Goal: Contribute content: Contribute content

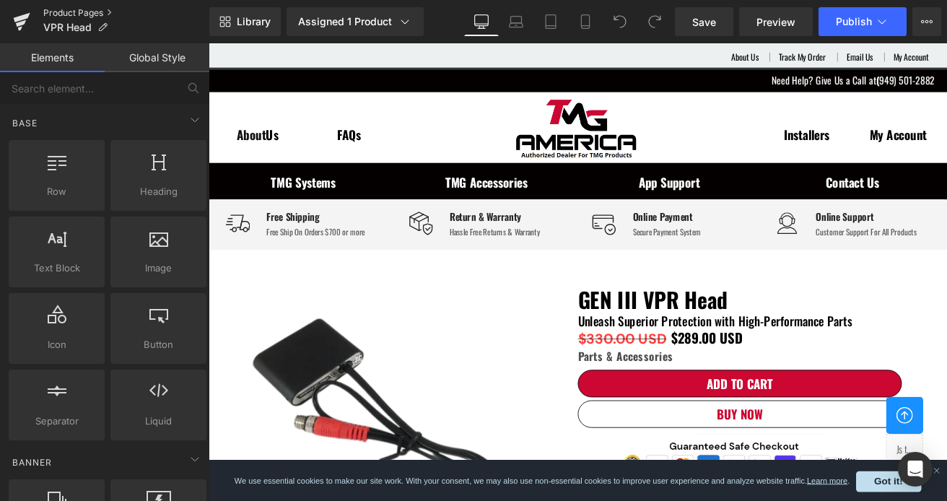
click at [101, 14] on link "Product Pages" at bounding box center [126, 13] width 166 height 12
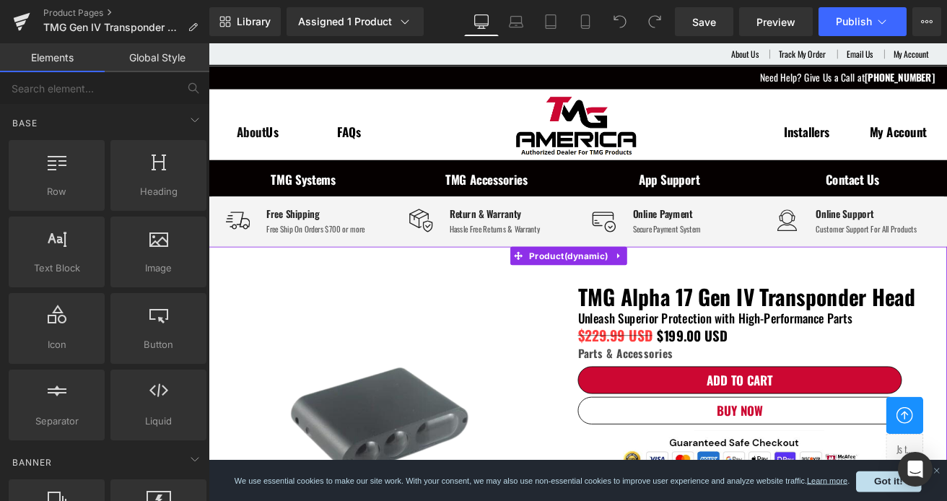
scroll to position [144, 0]
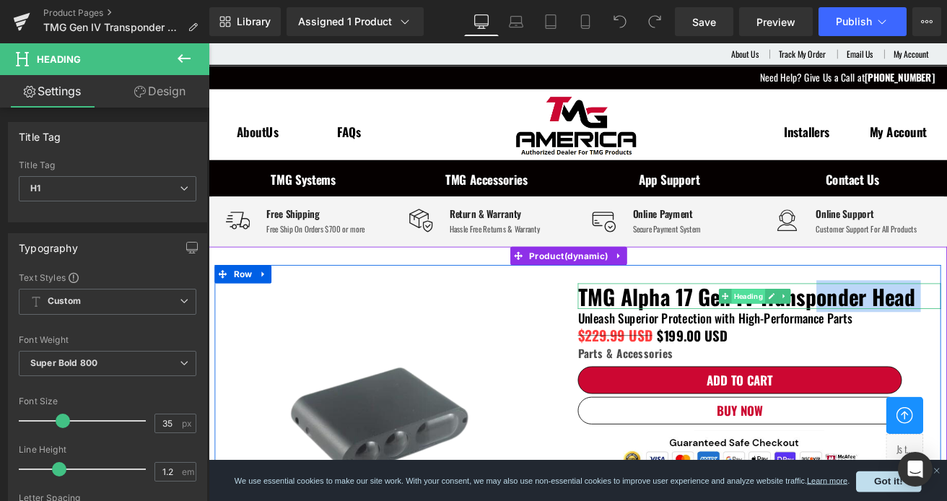
drag, startPoint x: 915, startPoint y: 199, endPoint x: 839, endPoint y: 190, distance: 76.4
click at [839, 328] on div "TMG Alpha 17 Gen IV Transponder Head Heading" at bounding box center [859, 343] width 429 height 30
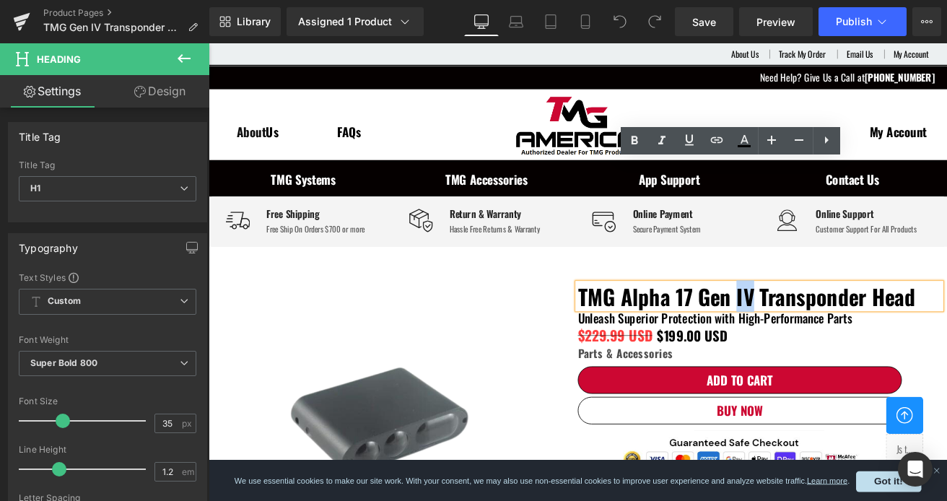
drag, startPoint x: 841, startPoint y: 196, endPoint x: 822, endPoint y: 200, distance: 19.1
click at [822, 328] on h1 "TMG Alpha 17 Gen IV Transponder Head" at bounding box center [859, 343] width 429 height 30
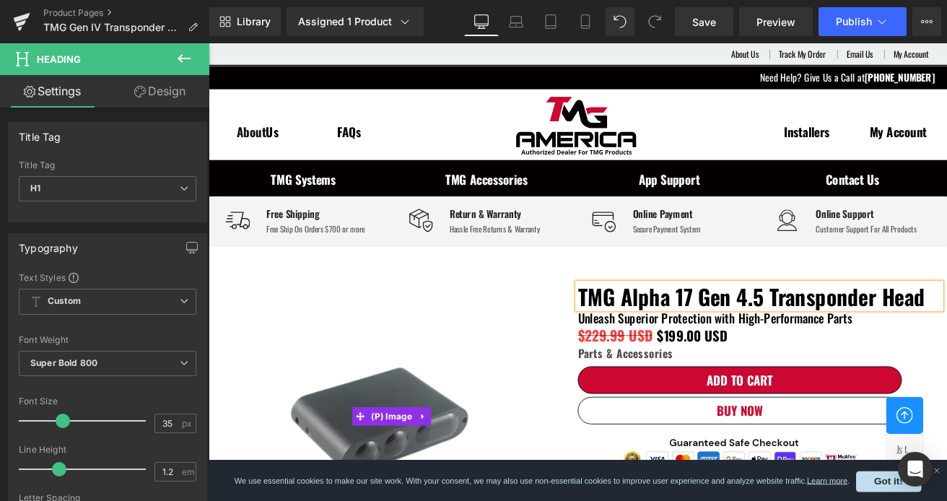
click at [588, 389] on img at bounding box center [430, 485] width 429 height 315
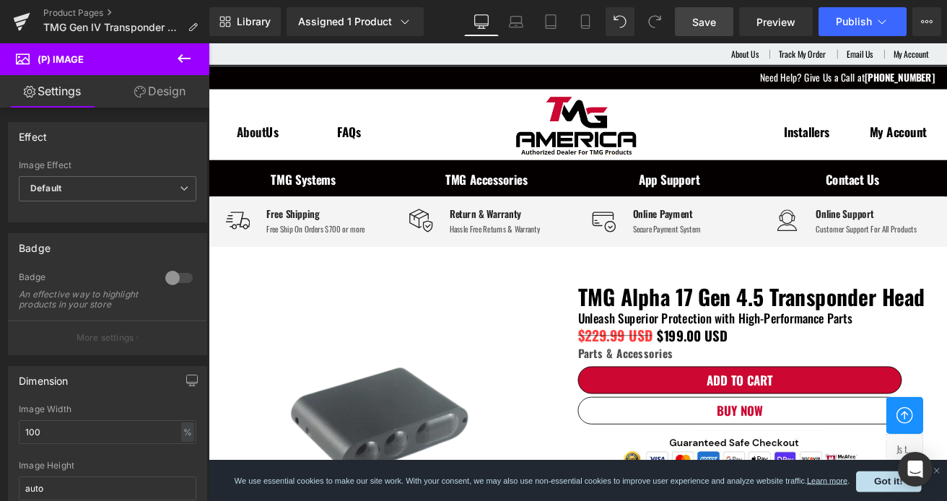
click at [714, 18] on span "Save" at bounding box center [704, 21] width 24 height 15
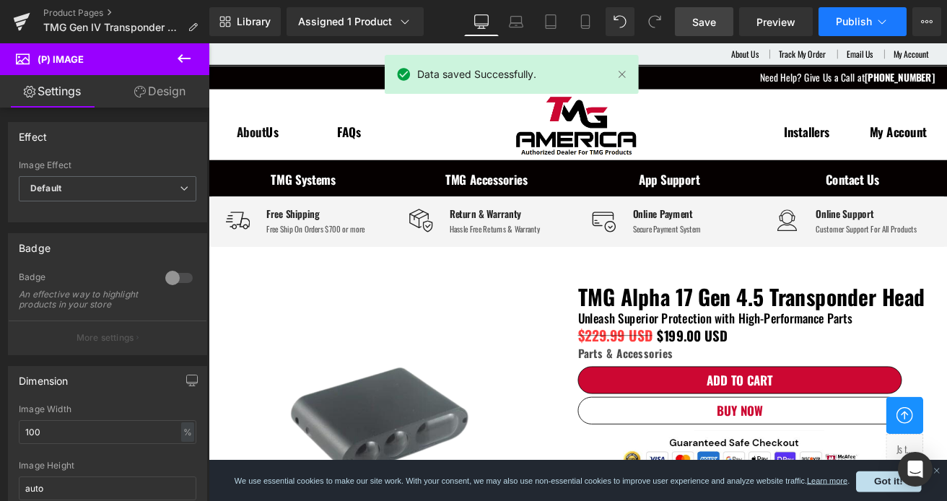
click at [852, 18] on span "Publish" at bounding box center [854, 22] width 36 height 12
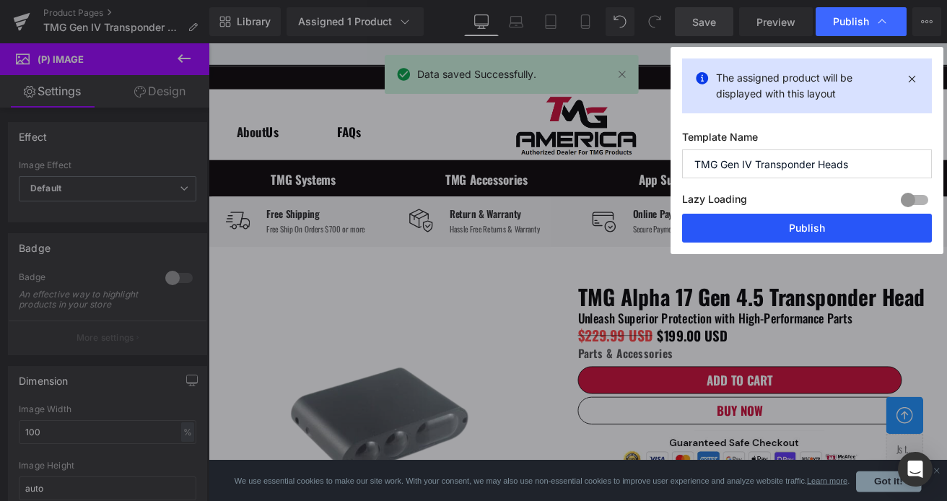
click at [830, 232] on button "Publish" at bounding box center [807, 228] width 250 height 29
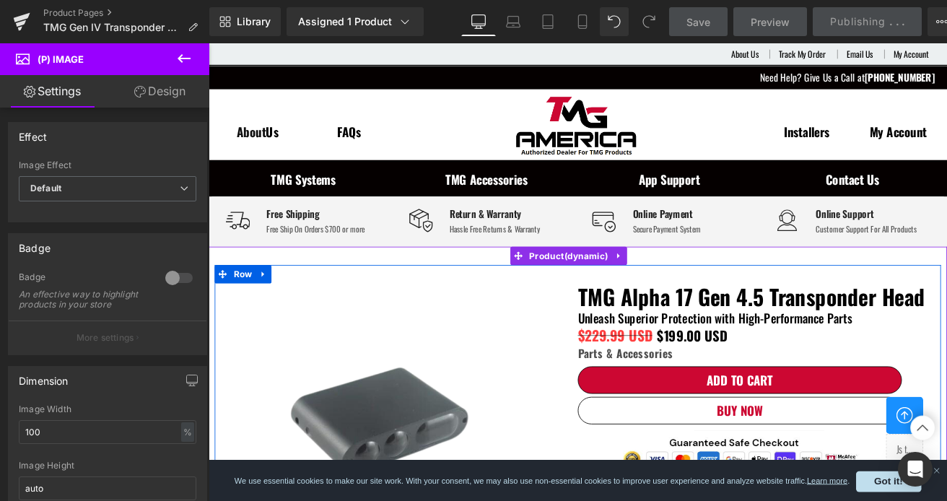
scroll to position [0, 0]
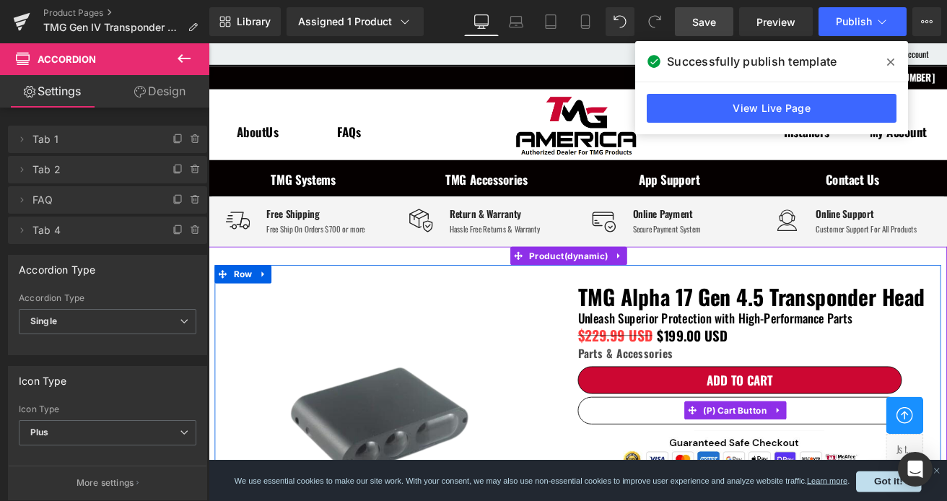
scroll to position [289, 0]
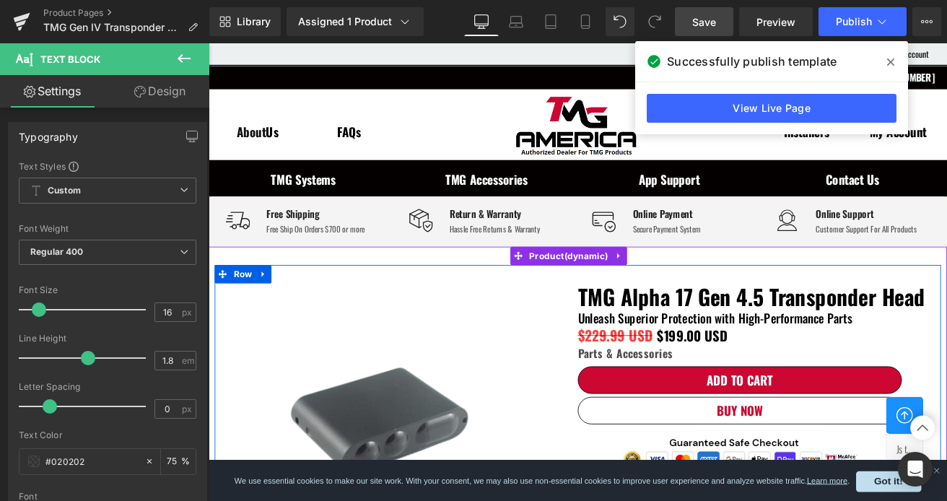
drag, startPoint x: 664, startPoint y: 354, endPoint x: 696, endPoint y: 392, distance: 49.7
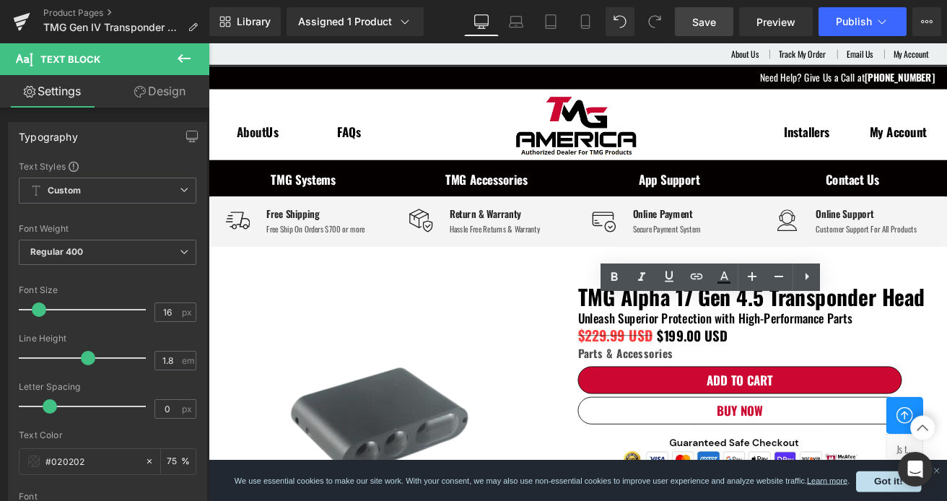
drag, startPoint x: 700, startPoint y: 402, endPoint x: 664, endPoint y: 362, distance: 53.7
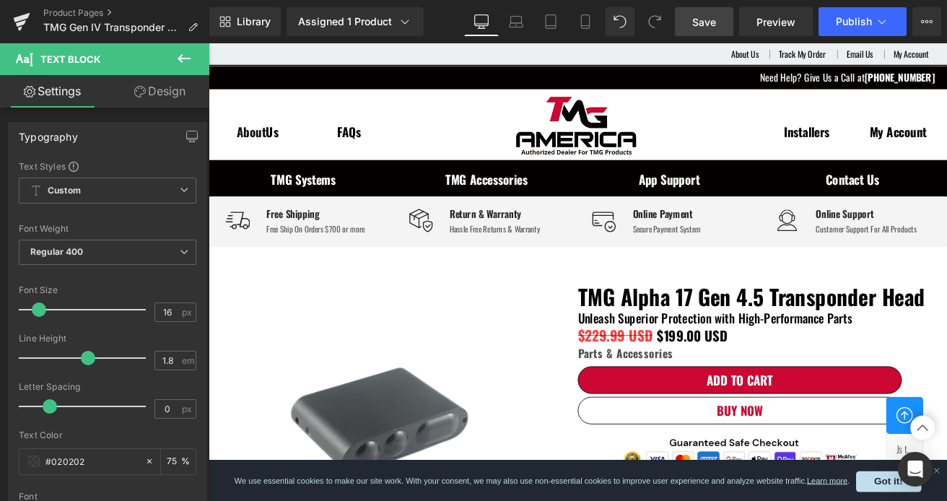
drag, startPoint x: 687, startPoint y: 10, endPoint x: 837, endPoint y: 23, distance: 150.0
click at [687, 10] on link "Save" at bounding box center [704, 21] width 58 height 29
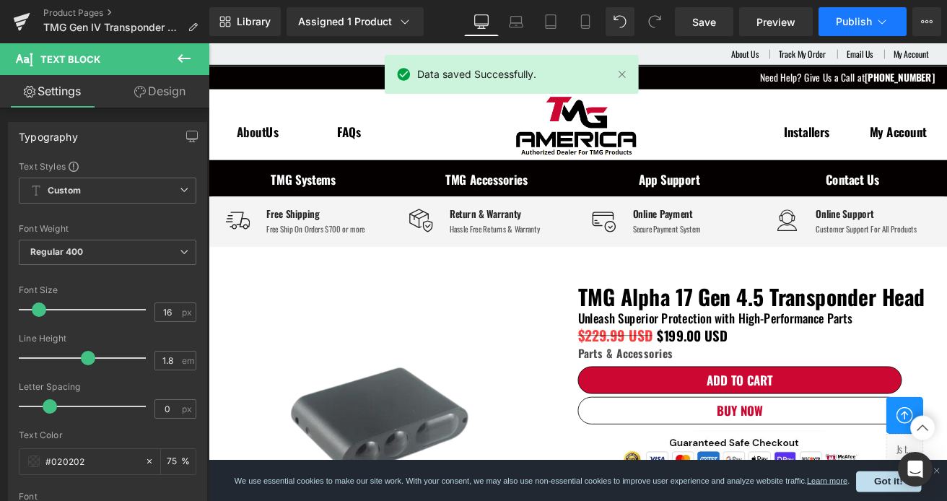
click at [883, 18] on icon at bounding box center [882, 21] width 14 height 14
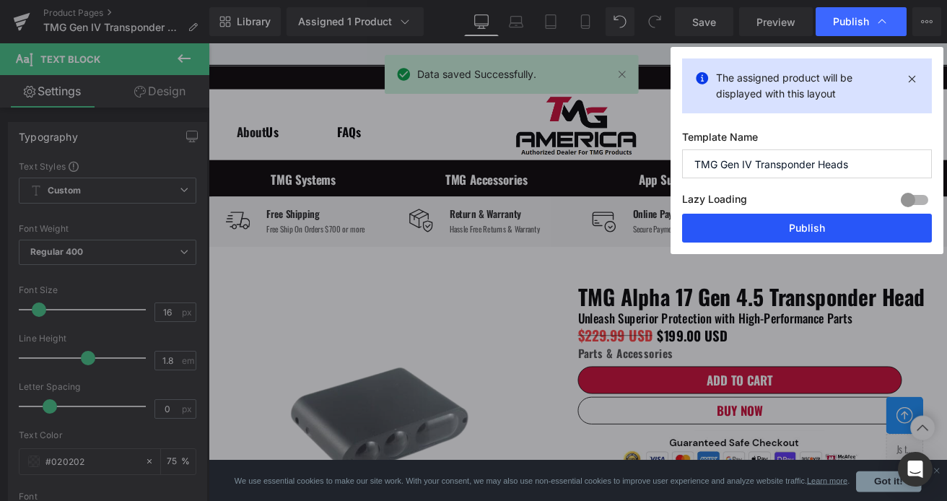
click at [821, 229] on button "Publish" at bounding box center [807, 228] width 250 height 29
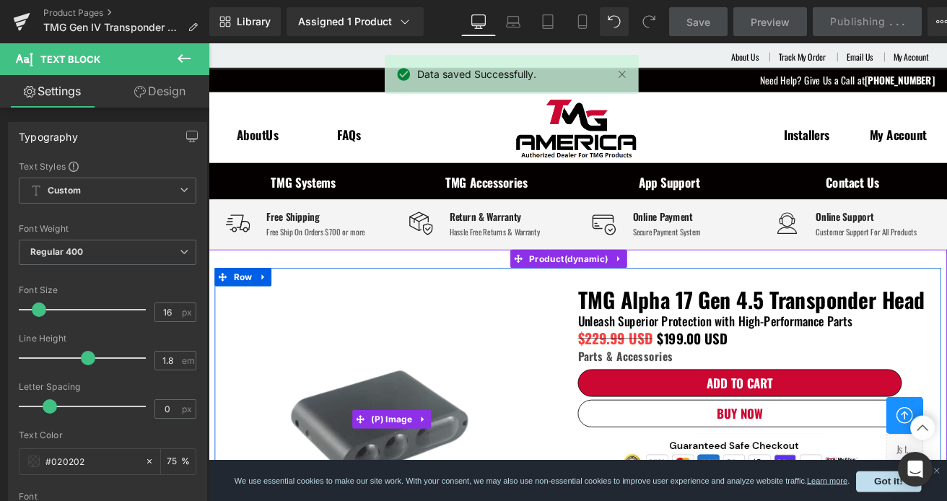
scroll to position [0, 0]
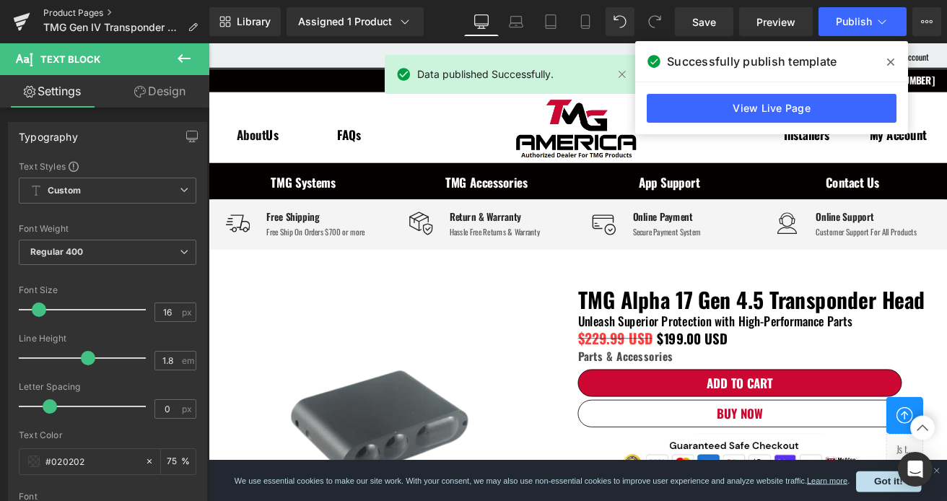
click at [84, 14] on link "Product Pages" at bounding box center [126, 13] width 166 height 12
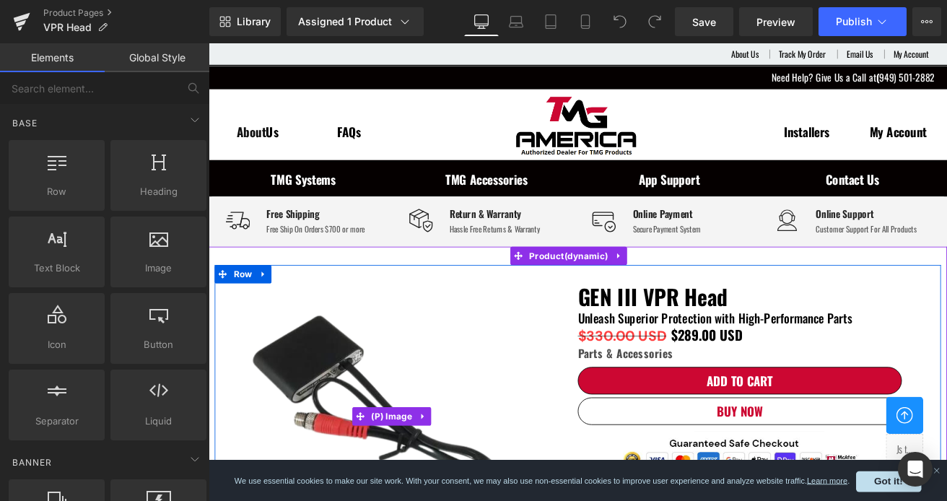
scroll to position [217, 0]
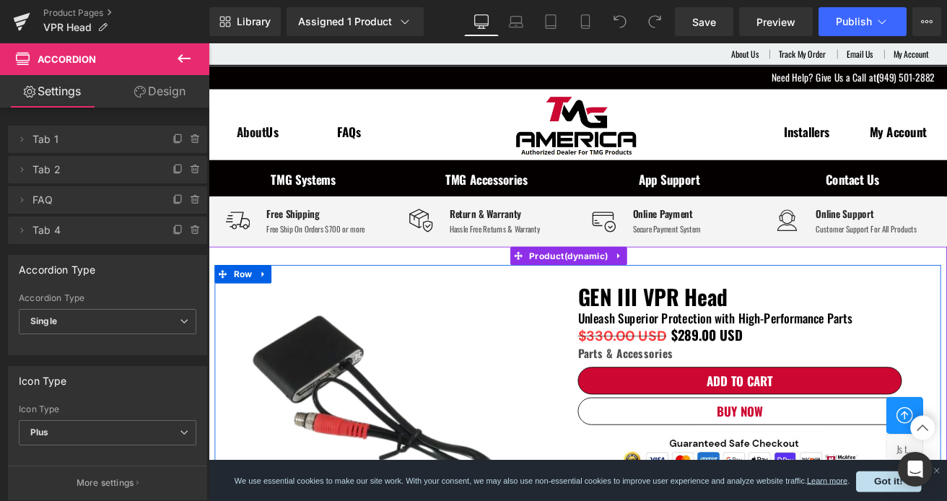
scroll to position [361, 0]
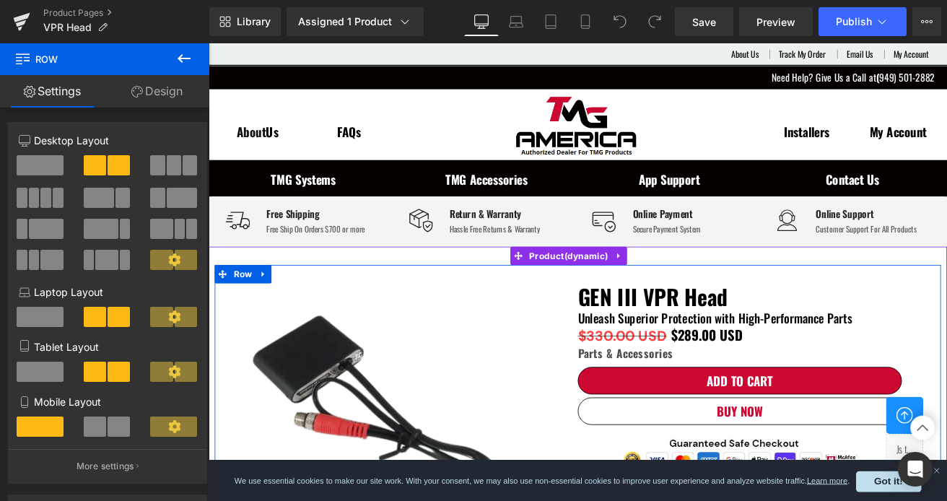
scroll to position [0, 0]
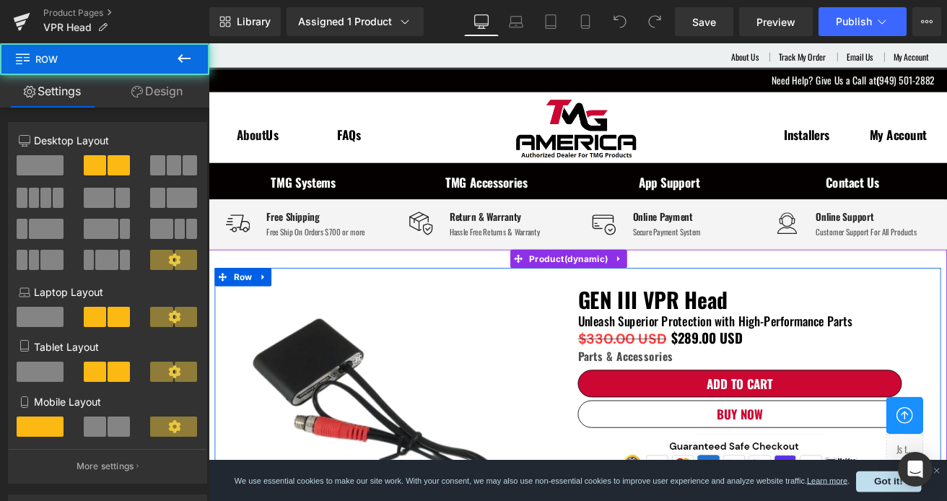
scroll to position [72, 0]
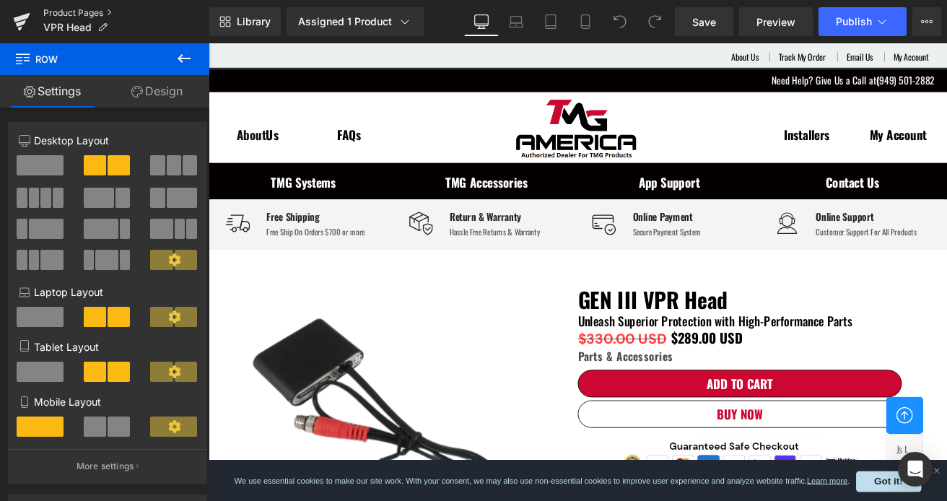
click at [108, 15] on link "Product Pages" at bounding box center [126, 13] width 166 height 12
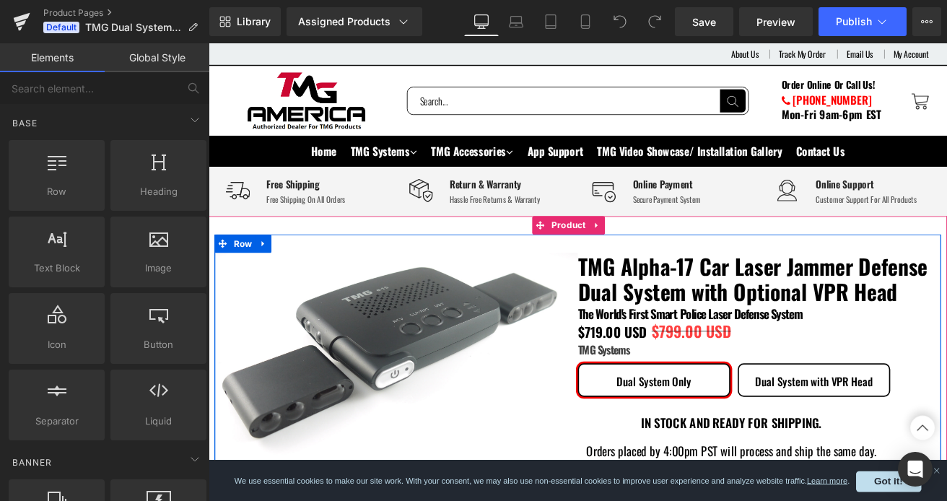
scroll to position [722, 0]
click button "button"
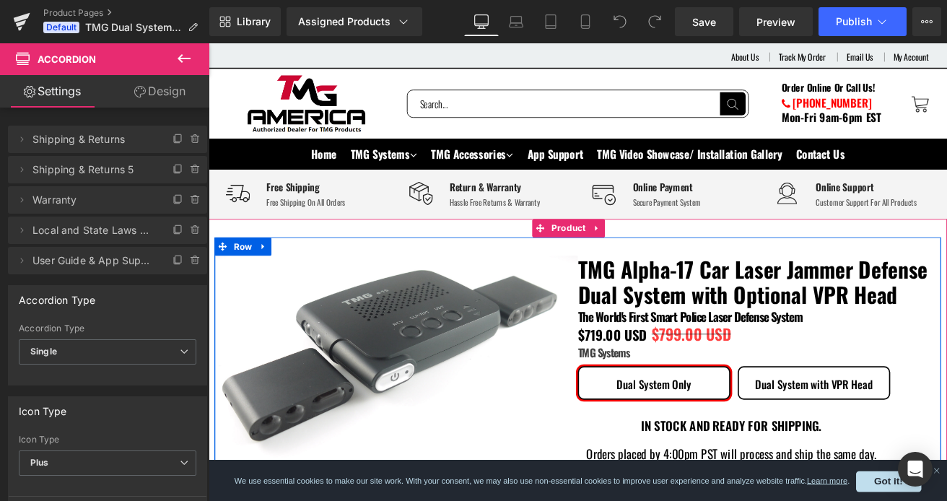
scroll to position [0, 0]
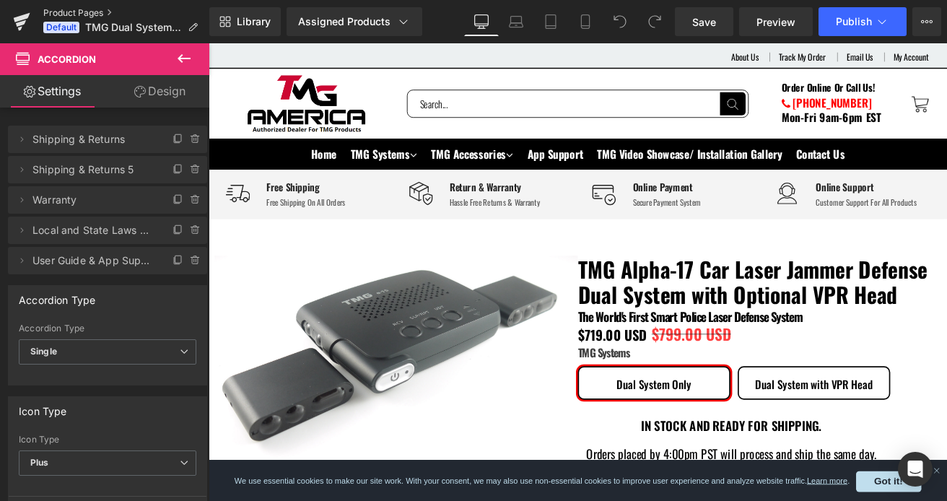
click link "Product Pages"
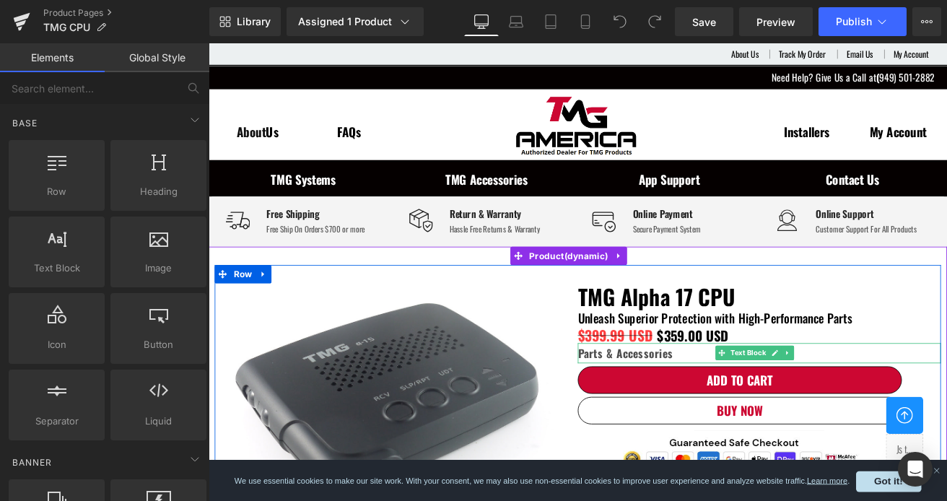
scroll to position [217, 0]
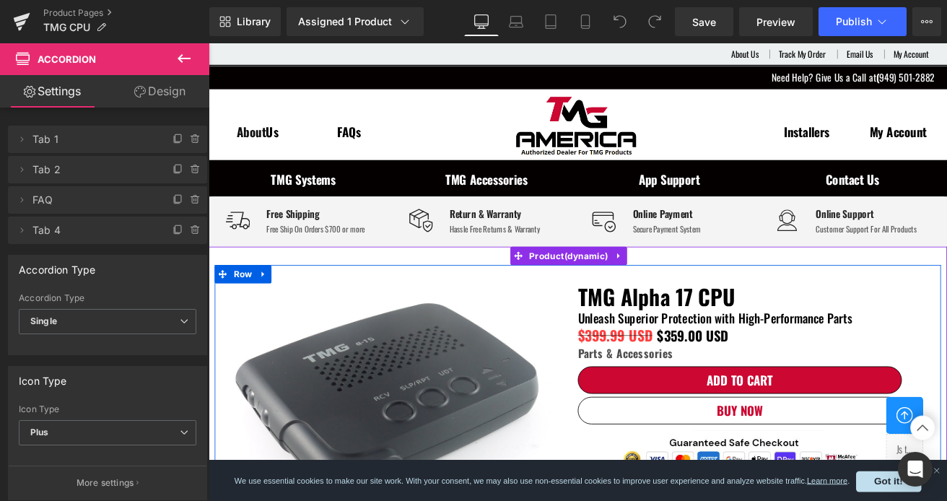
scroll to position [289, 0]
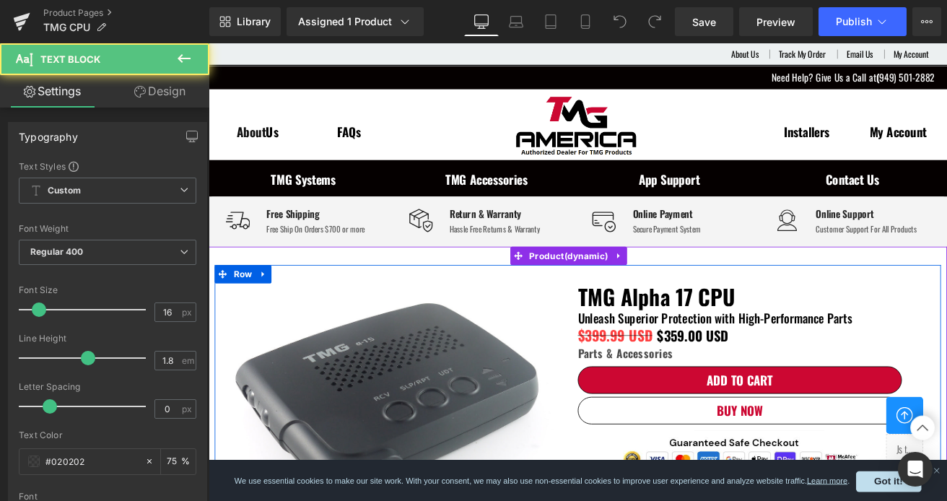
drag, startPoint x: 733, startPoint y: 401, endPoint x: 685, endPoint y: 397, distance: 48.5
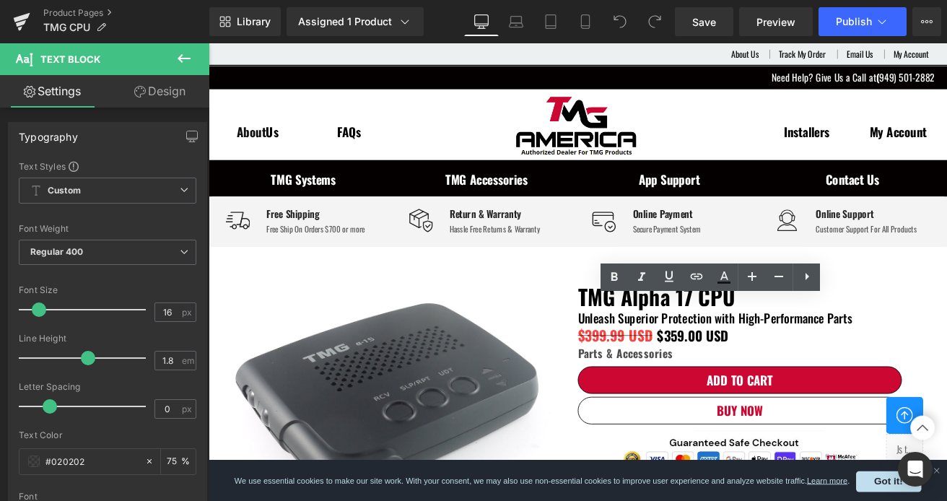
drag, startPoint x: 681, startPoint y: 398, endPoint x: 619, endPoint y: 363, distance: 71.7
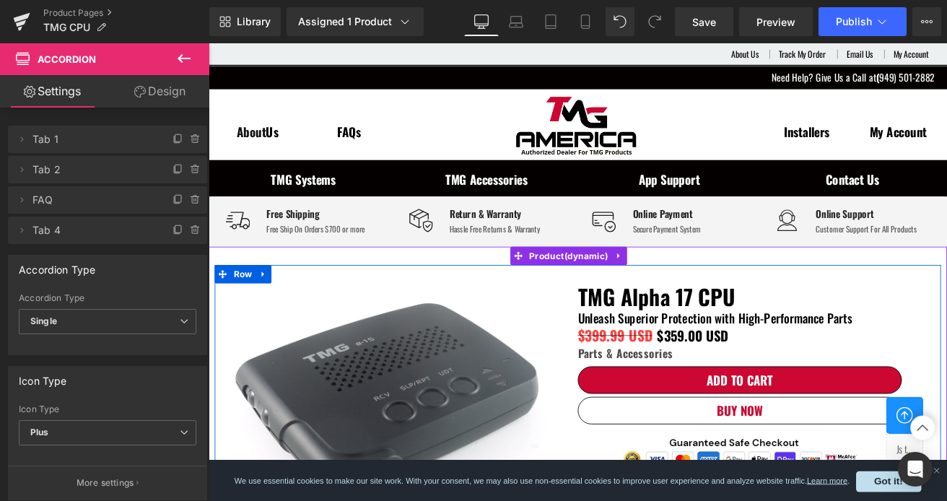
scroll to position [0, 0]
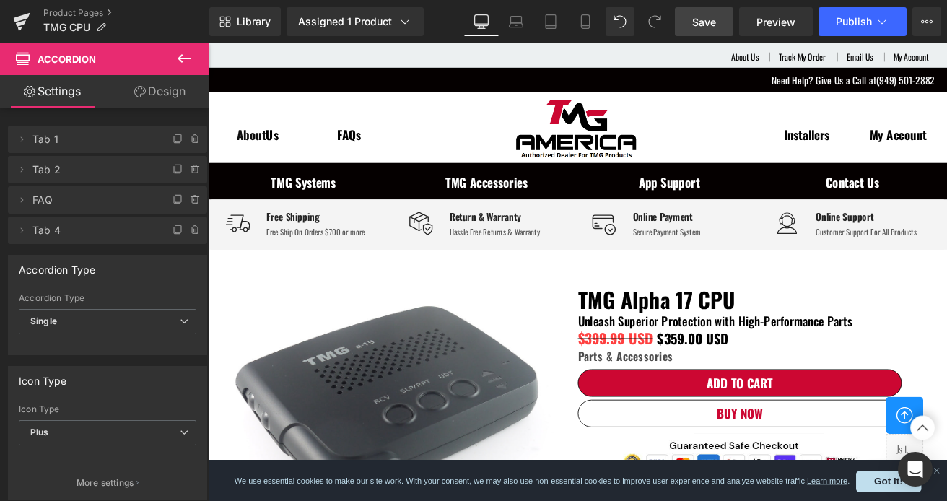
drag, startPoint x: 704, startPoint y: 21, endPoint x: 701, endPoint y: 29, distance: 8.7
click at [704, 21] on span "Save" at bounding box center [704, 21] width 24 height 15
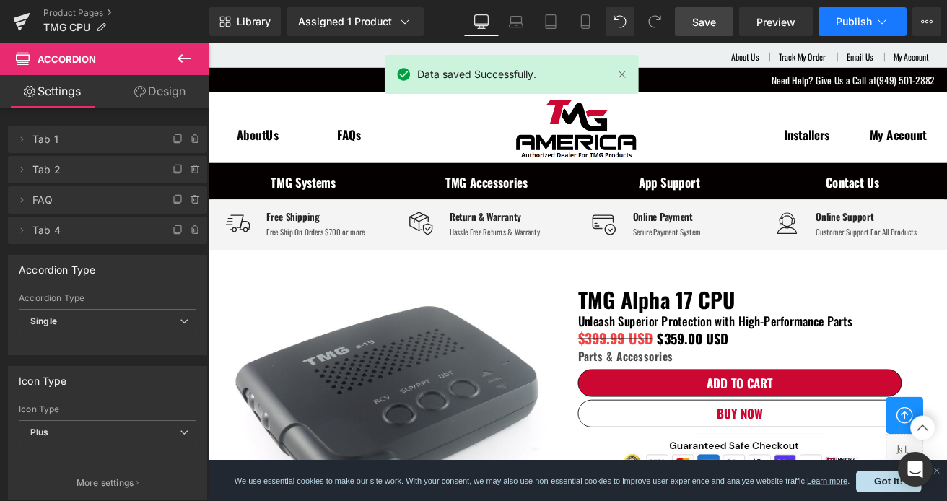
click at [848, 30] on button "Publish" at bounding box center [863, 21] width 88 height 29
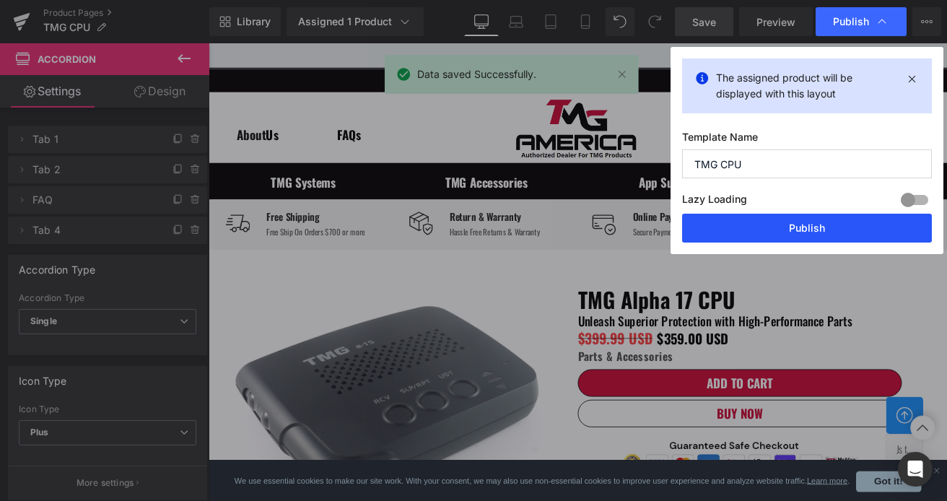
drag, startPoint x: 785, startPoint y: 232, endPoint x: 487, endPoint y: 315, distance: 309.4
click at [785, 232] on button "Publish" at bounding box center [807, 228] width 250 height 29
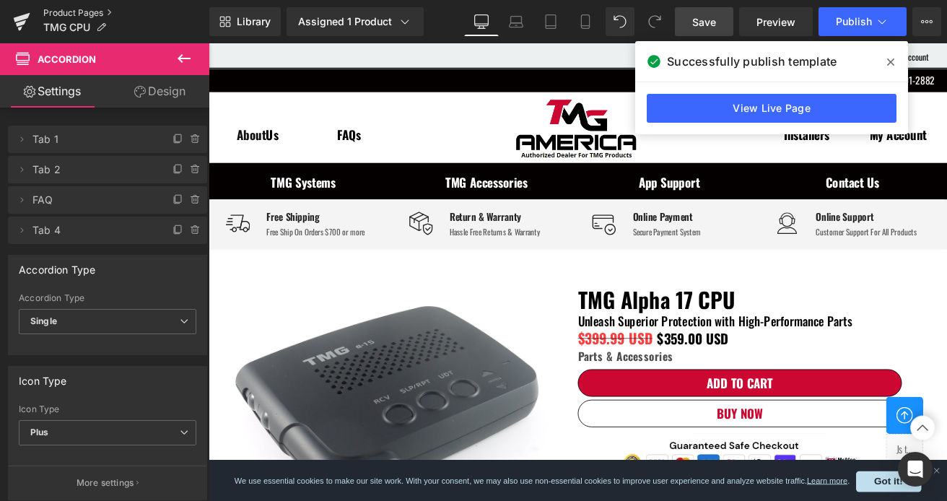
click at [101, 14] on link "Product Pages" at bounding box center [126, 13] width 166 height 12
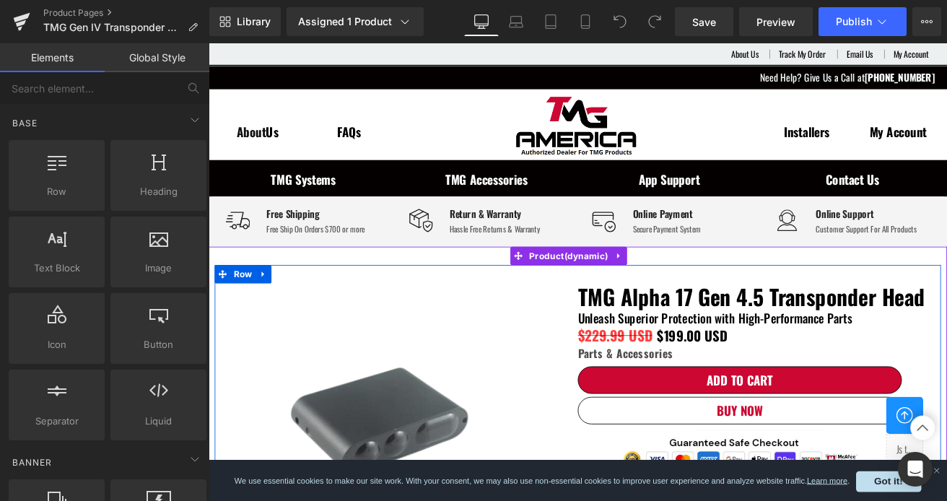
scroll to position [289, 0]
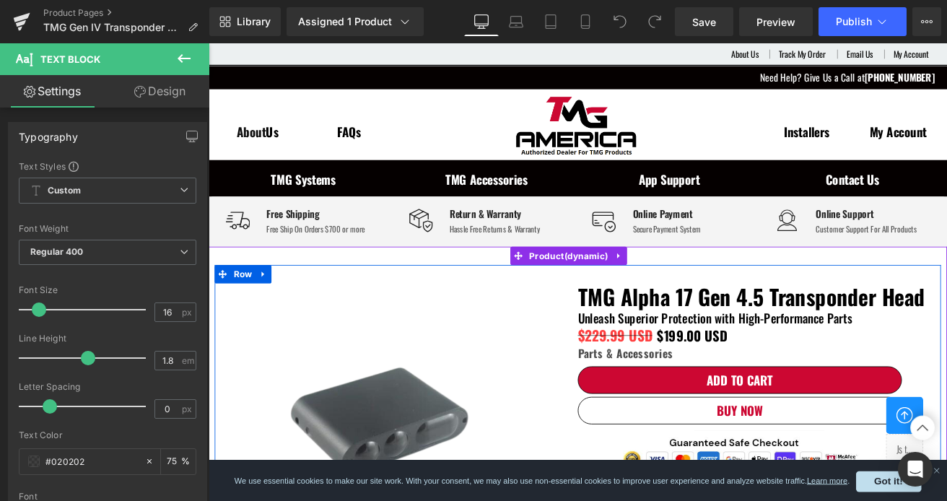
drag, startPoint x: 957, startPoint y: 351, endPoint x: 637, endPoint y: 375, distance: 320.6
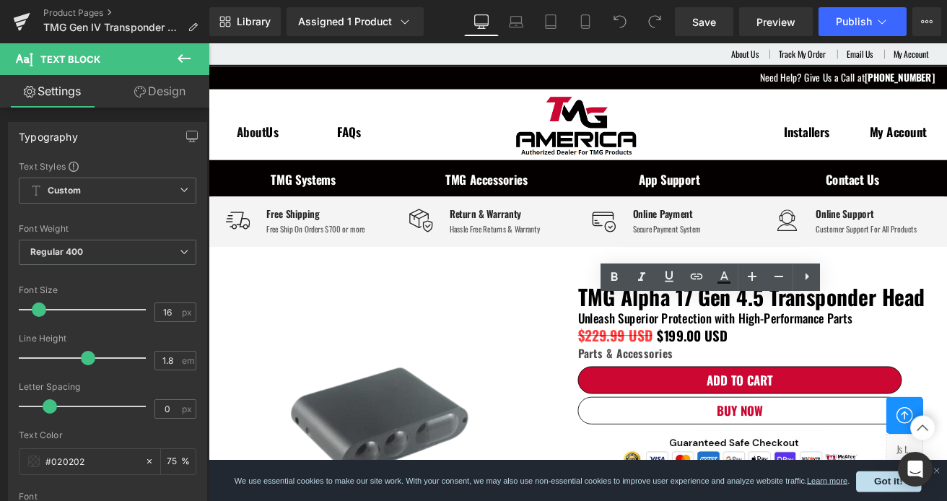
drag, startPoint x: 951, startPoint y: 354, endPoint x: 619, endPoint y: 394, distance: 335.2
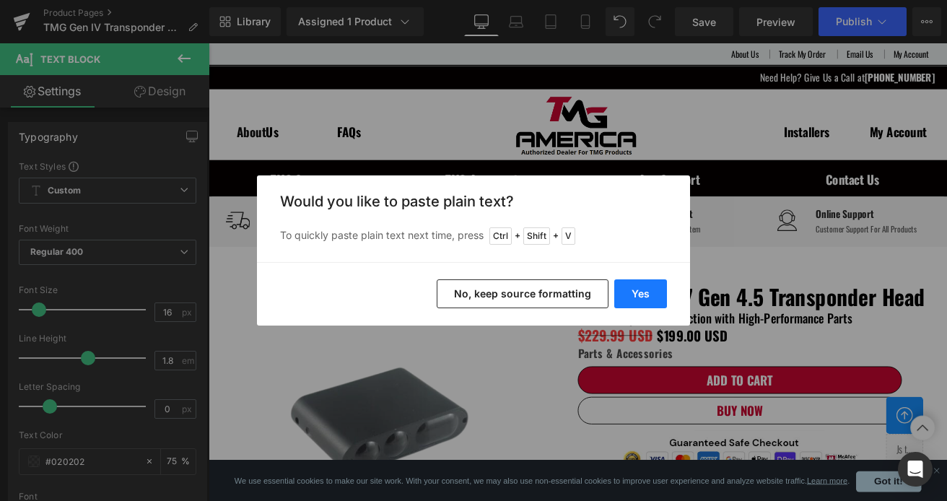
click at [644, 297] on button "Yes" at bounding box center [640, 293] width 53 height 29
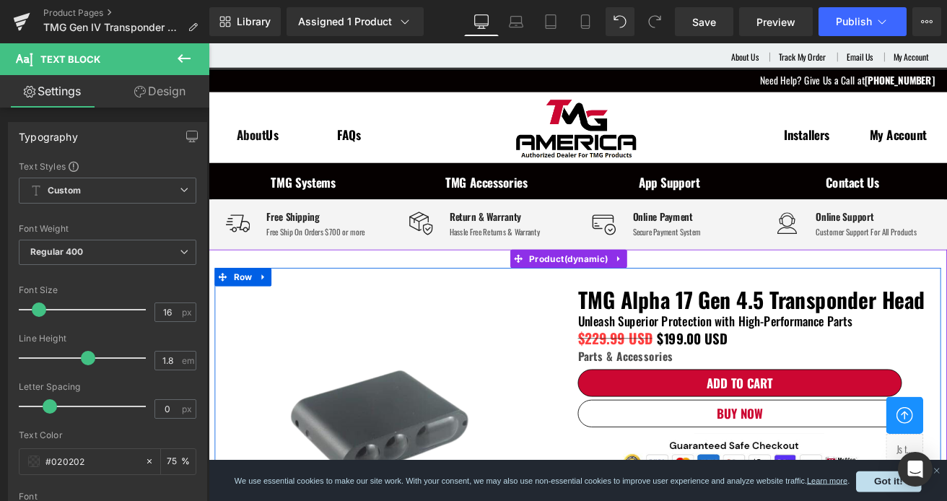
scroll to position [72, 0]
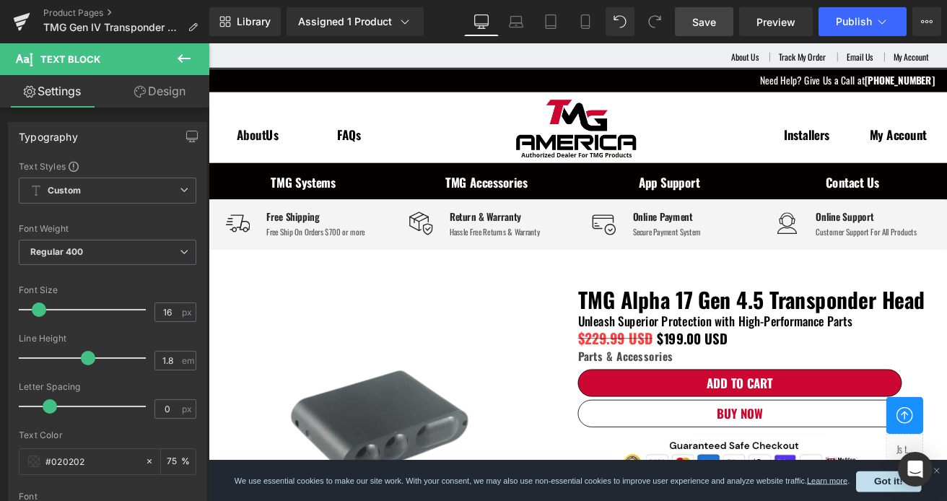
drag, startPoint x: 705, startPoint y: 27, endPoint x: 758, endPoint y: 28, distance: 52.7
click at [705, 27] on span "Save" at bounding box center [704, 21] width 24 height 15
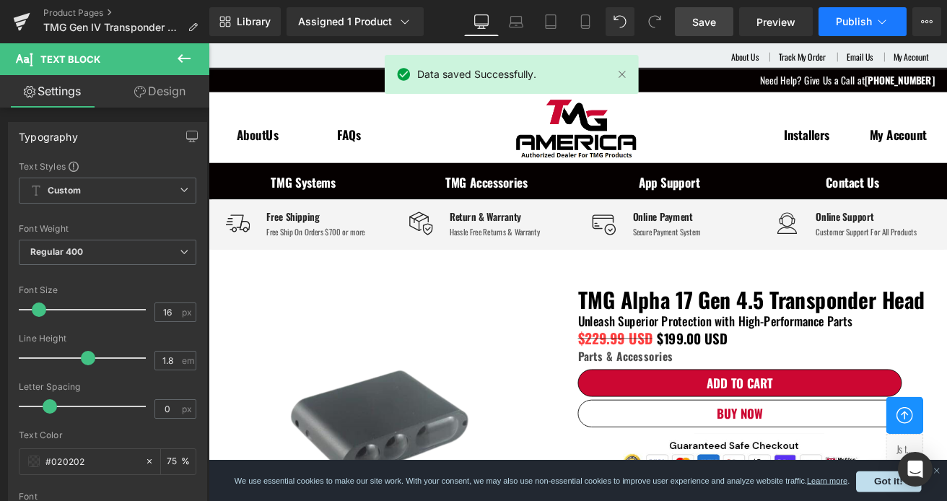
click at [859, 32] on button "Publish" at bounding box center [863, 21] width 88 height 29
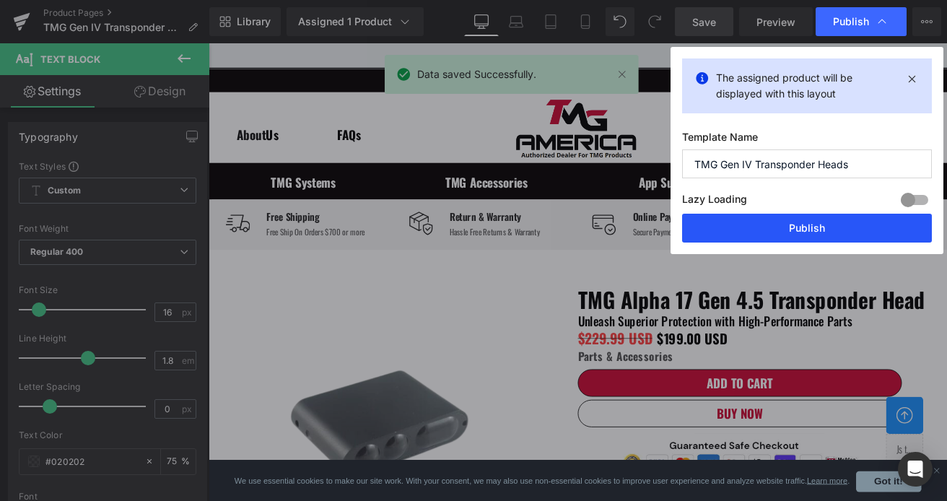
drag, startPoint x: 855, startPoint y: 235, endPoint x: 629, endPoint y: 252, distance: 226.6
click at [855, 235] on button "Publish" at bounding box center [807, 228] width 250 height 29
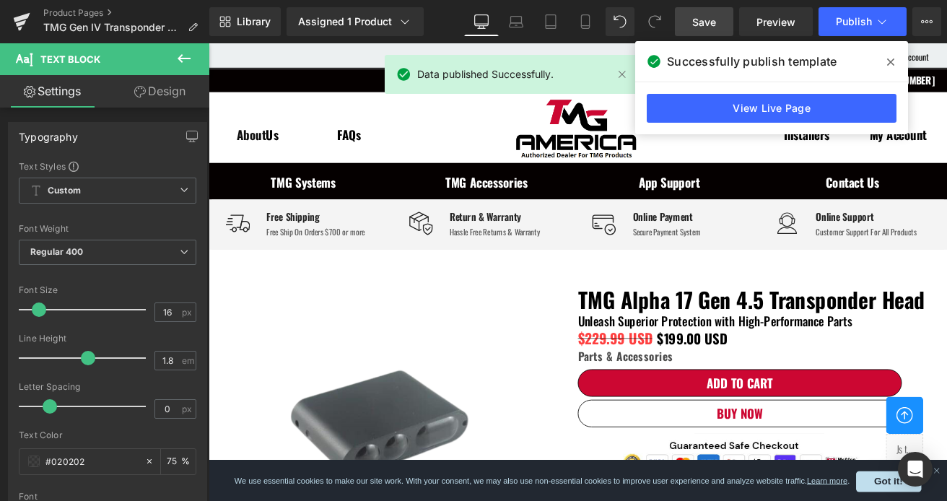
click at [890, 61] on icon at bounding box center [890, 62] width 7 height 12
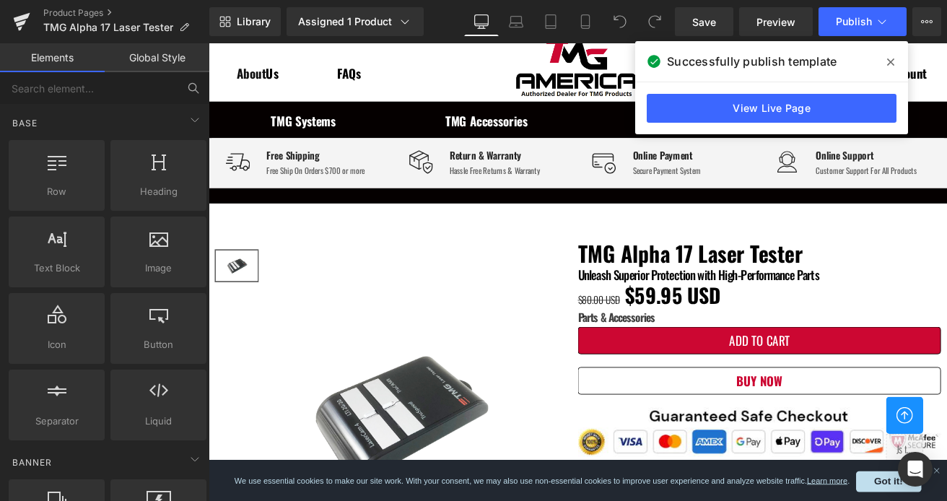
scroll to position [1, 0]
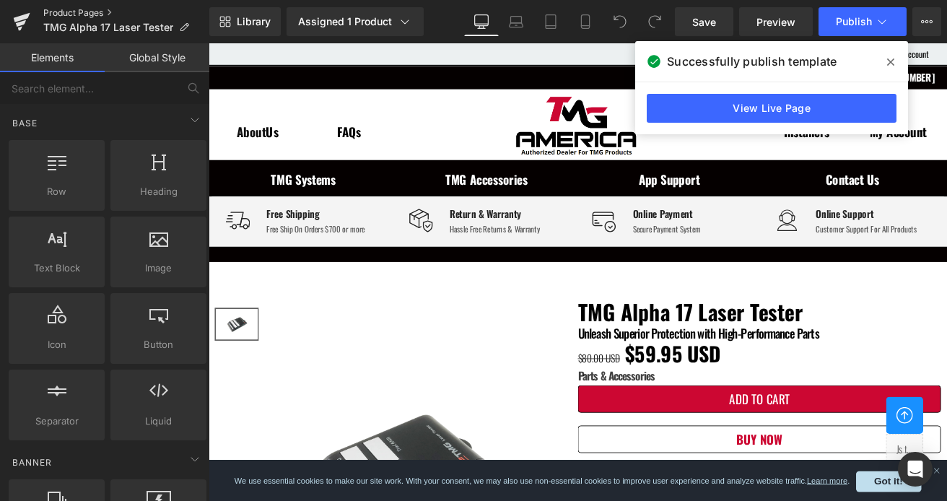
click at [77, 12] on link "Product Pages" at bounding box center [126, 13] width 166 height 12
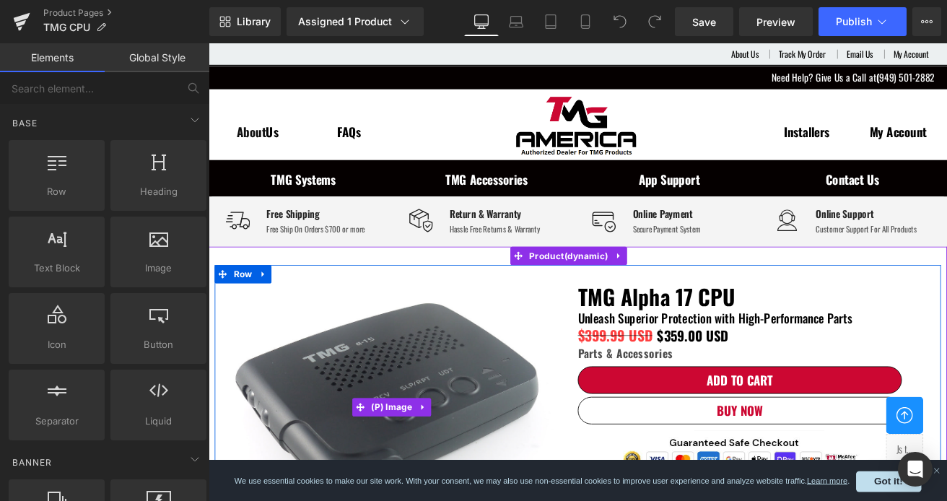
scroll to position [217, 0]
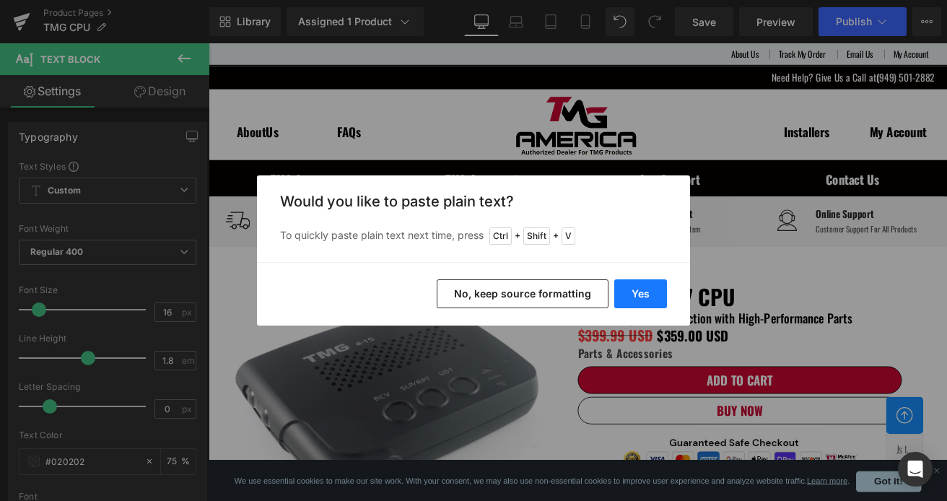
click at [642, 292] on button "Yes" at bounding box center [640, 293] width 53 height 29
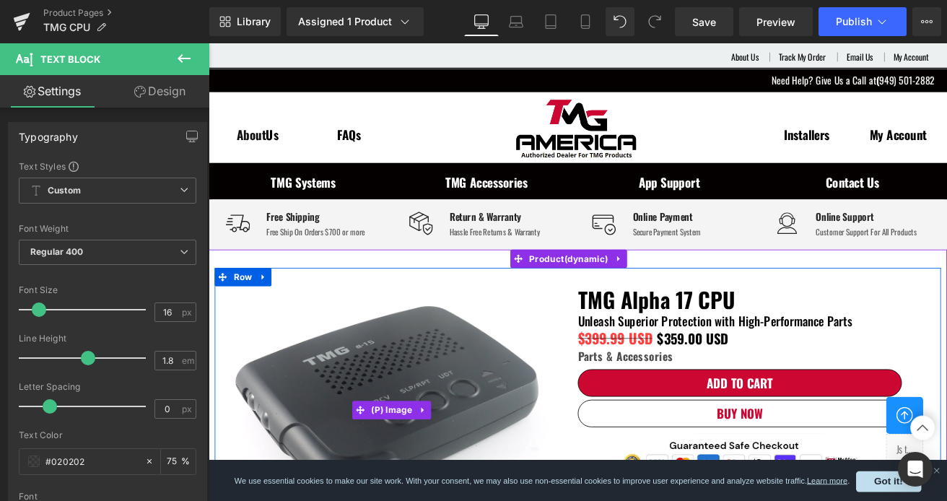
scroll to position [0, 0]
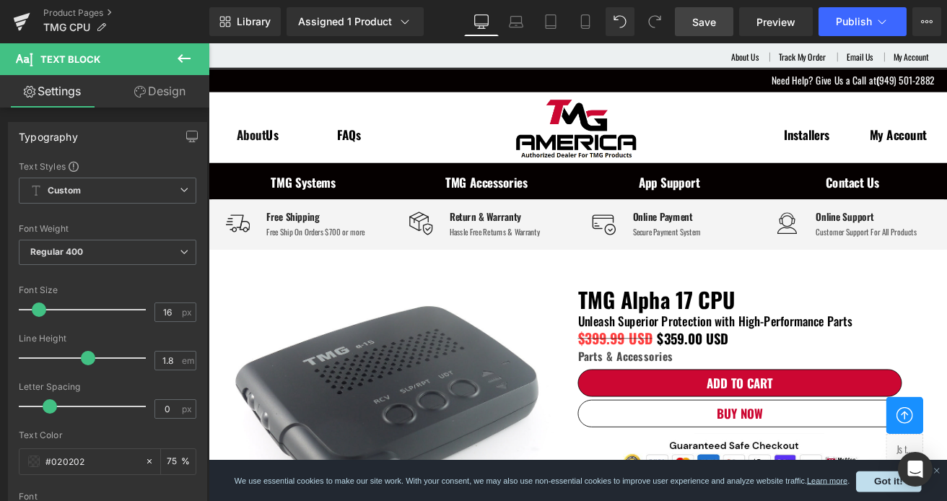
click at [704, 24] on span "Save" at bounding box center [704, 21] width 24 height 15
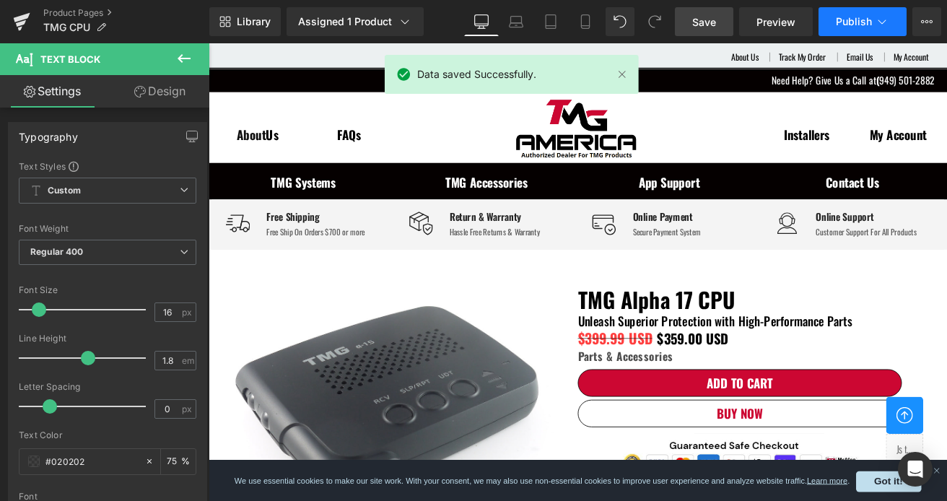
click at [842, 25] on span "Publish" at bounding box center [854, 22] width 36 height 12
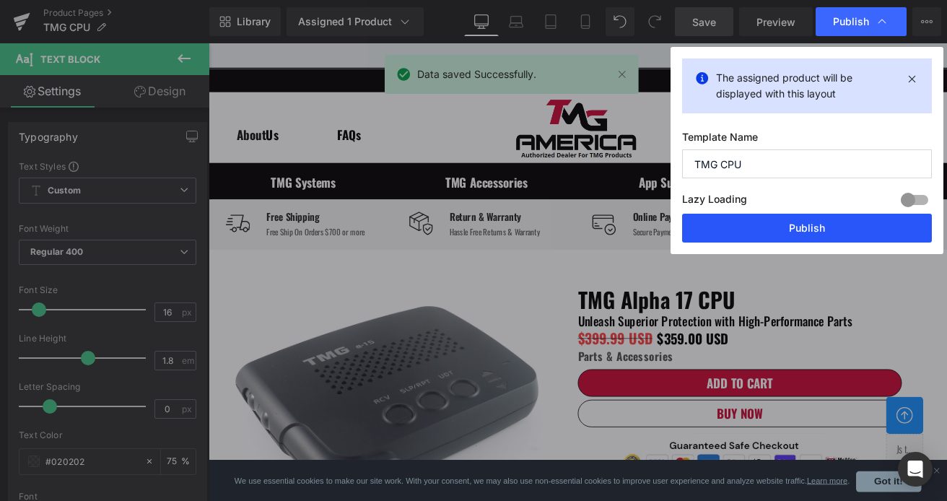
click at [829, 223] on button "Publish" at bounding box center [807, 228] width 250 height 29
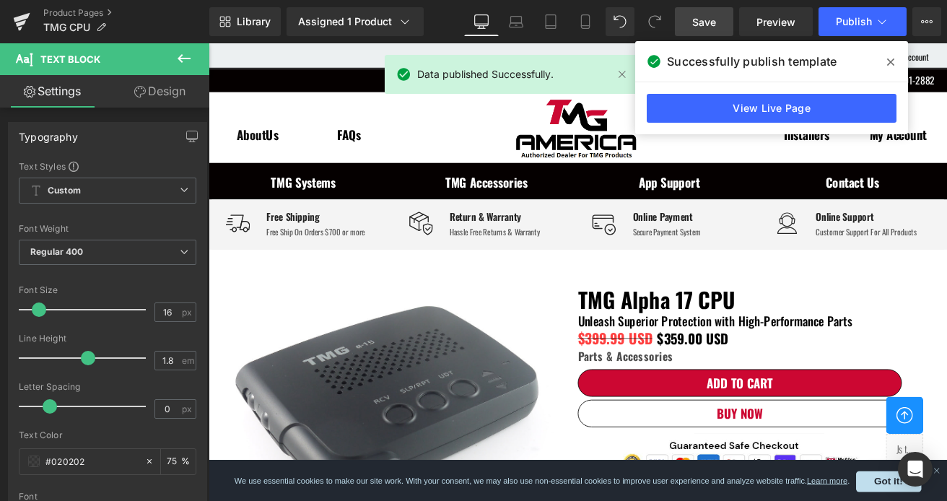
click at [889, 66] on icon at bounding box center [890, 62] width 7 height 12
